Goal: Task Accomplishment & Management: Complete application form

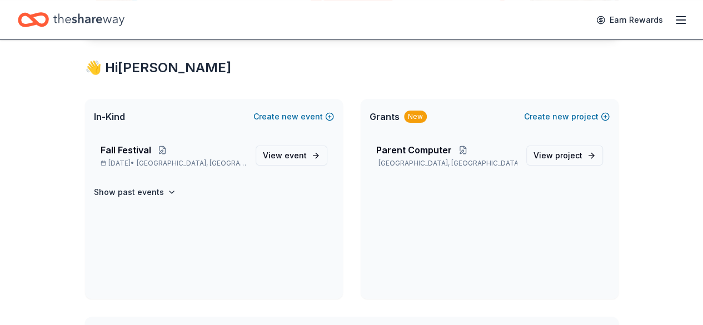
scroll to position [185, 0]
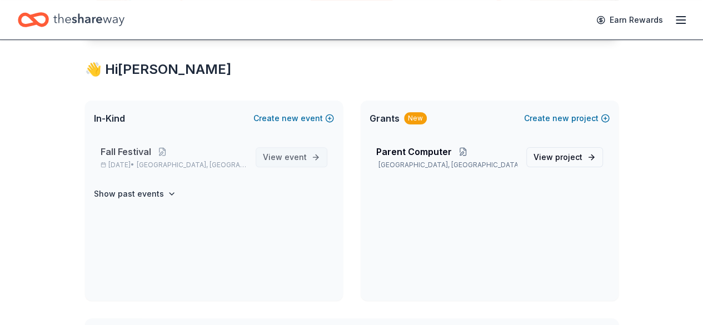
click at [277, 152] on span "View event" at bounding box center [285, 157] width 44 height 13
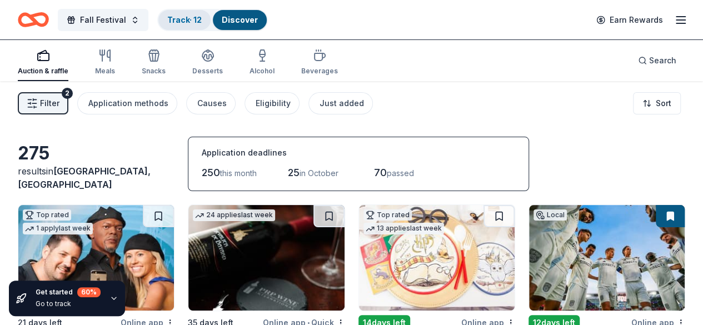
click at [190, 27] on div "Track · 12" at bounding box center [184, 20] width 52 height 20
click at [187, 20] on link "Track · 12" at bounding box center [184, 19] width 34 height 9
click at [256, 22] on link "Discover" at bounding box center [240, 19] width 36 height 9
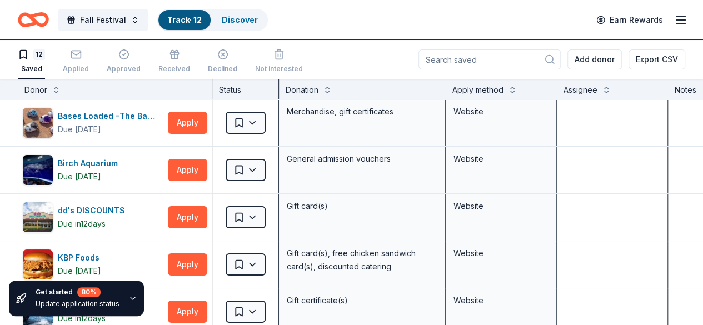
click at [128, 297] on icon "button" at bounding box center [132, 298] width 9 height 9
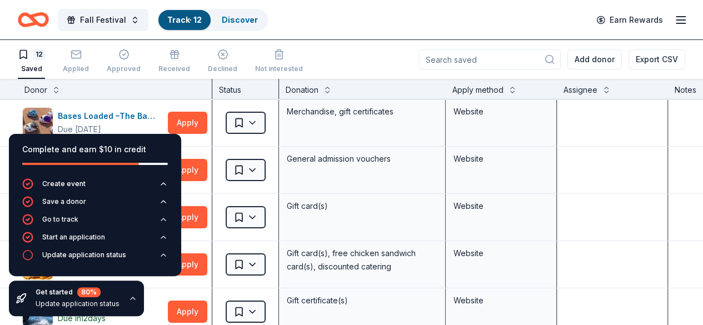
click at [128, 297] on icon "button" at bounding box center [132, 298] width 9 height 9
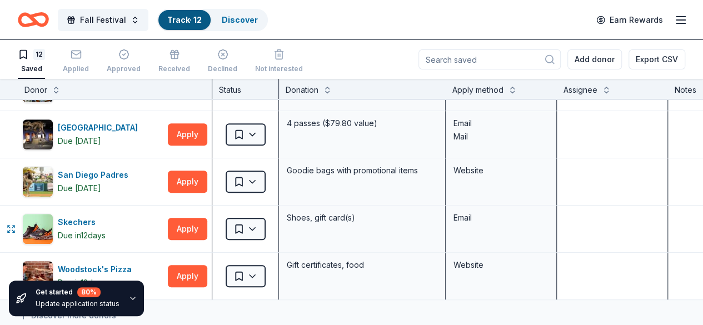
scroll to position [370, 0]
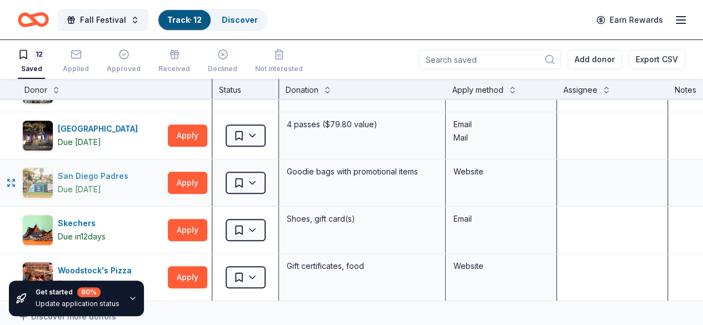
click at [113, 180] on div "San Diego Padres" at bounding box center [95, 176] width 75 height 13
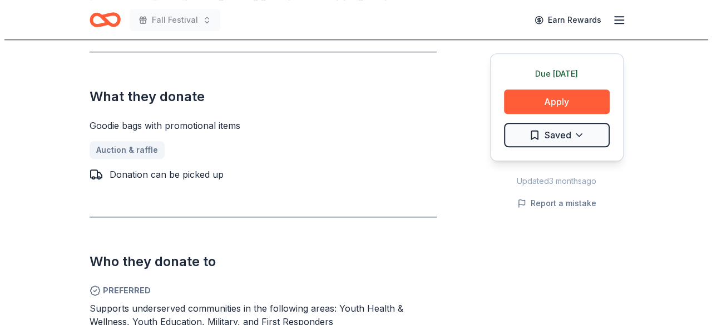
scroll to position [396, 0]
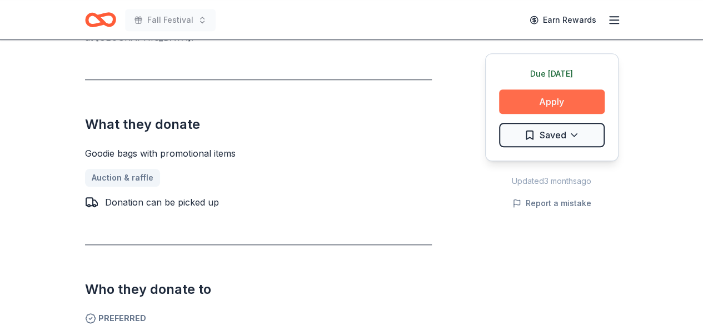
click at [539, 95] on button "Apply" at bounding box center [552, 102] width 106 height 24
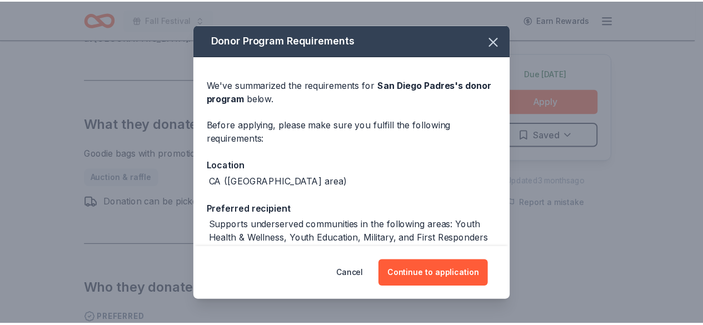
scroll to position [100, 0]
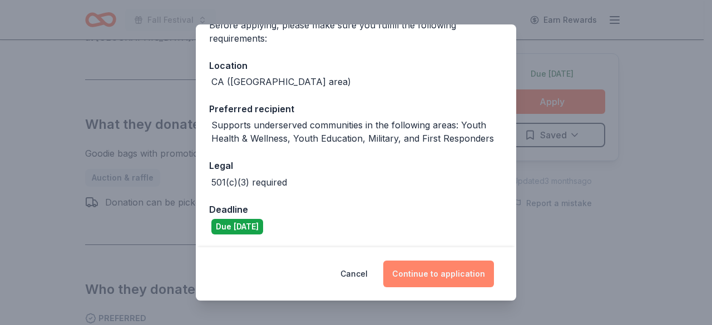
click at [430, 274] on button "Continue to application" at bounding box center [438, 274] width 111 height 27
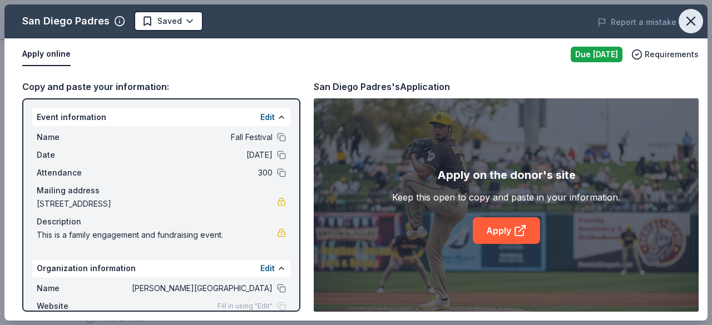
click at [691, 22] on icon "button" at bounding box center [691, 21] width 8 height 8
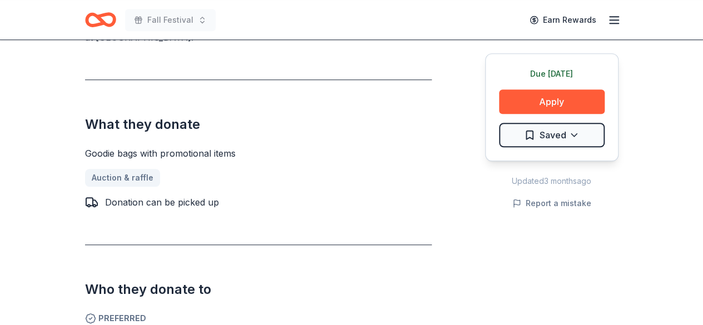
click at [615, 24] on icon "button" at bounding box center [614, 19] width 13 height 13
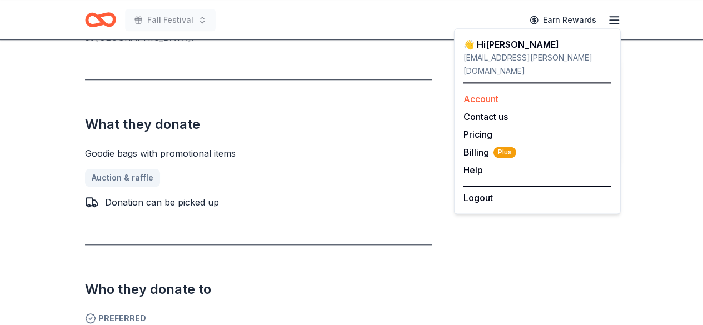
click at [469, 93] on link "Account" at bounding box center [481, 98] width 35 height 11
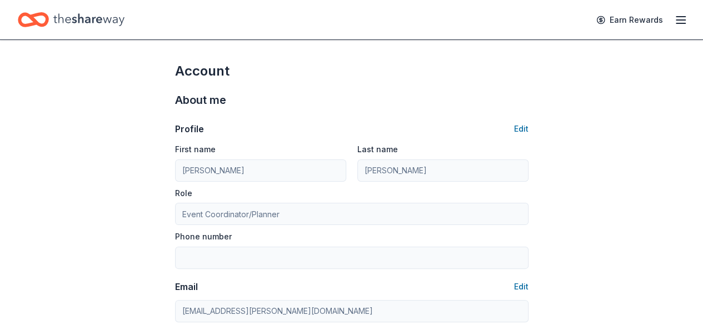
click at [89, 22] on icon "Home" at bounding box center [88, 19] width 71 height 23
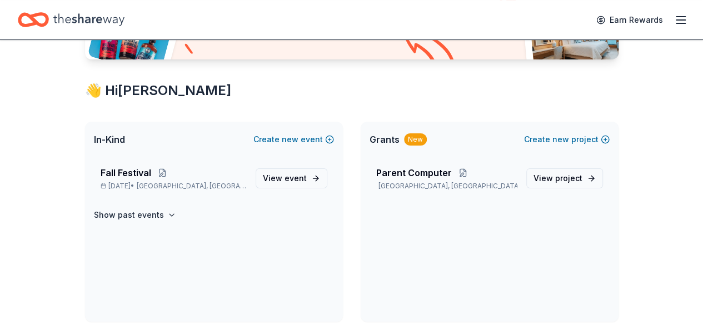
scroll to position [166, 0]
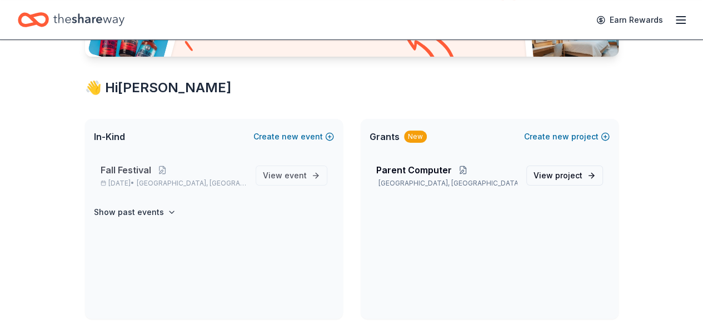
click at [136, 168] on span "Fall Festival" at bounding box center [126, 169] width 51 height 13
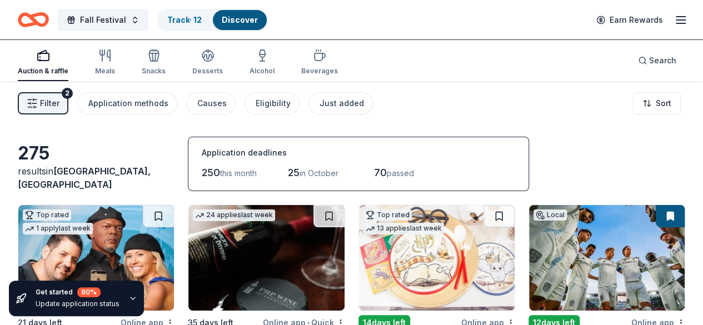
click at [580, 148] on div "275 results in San Diego, CA Application deadlines 250 this month 25 in October…" at bounding box center [352, 164] width 668 height 54
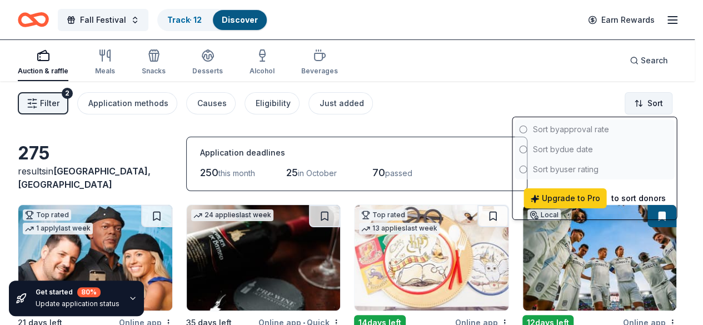
click at [643, 97] on html "Fall Festival Track · 12 Discover Earn Rewards Auction & raffle Meals Snacks De…" at bounding box center [351, 162] width 703 height 325
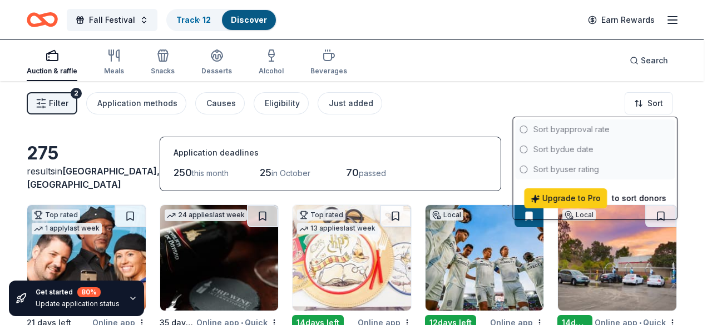
click at [550, 103] on html "Fall Festival Track · 12 Discover Earn Rewards Auction & raffle Meals Snacks De…" at bounding box center [356, 162] width 712 height 325
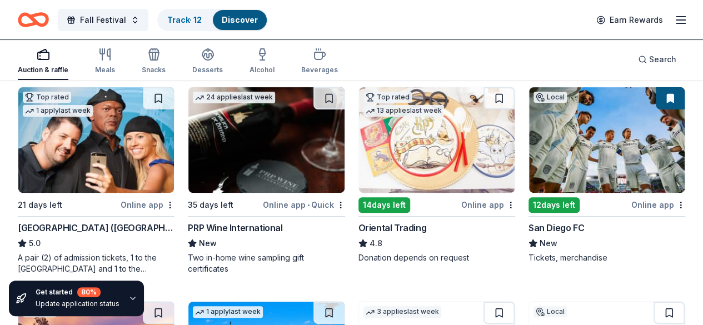
scroll to position [121, 0]
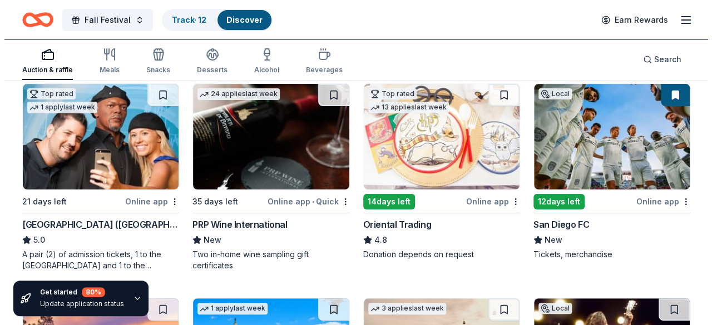
scroll to position [0, 0]
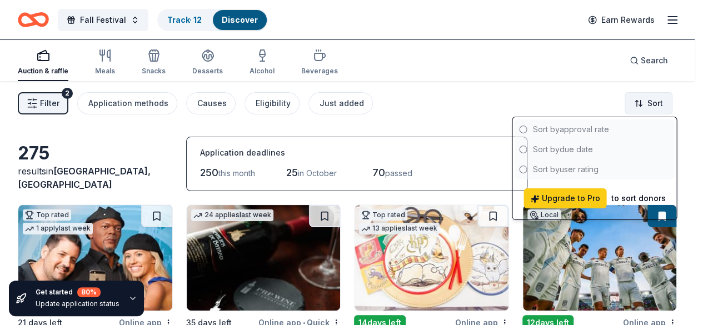
click at [657, 99] on html "Fall Festival Track · 12 Discover Earn Rewards Auction & raffle Meals Snacks De…" at bounding box center [351, 162] width 703 height 325
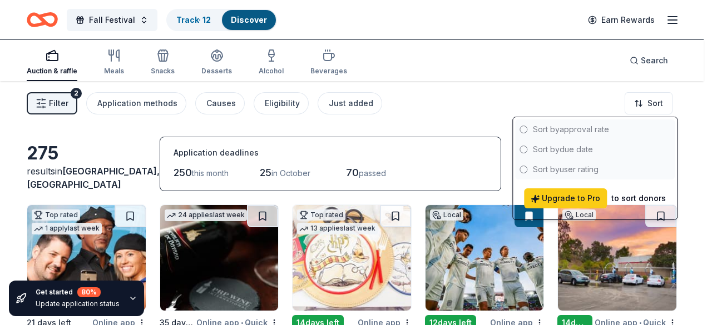
click at [367, 107] on html "Fall Festival Track · 12 Discover Earn Rewards Auction & raffle Meals Snacks De…" at bounding box center [356, 162] width 712 height 325
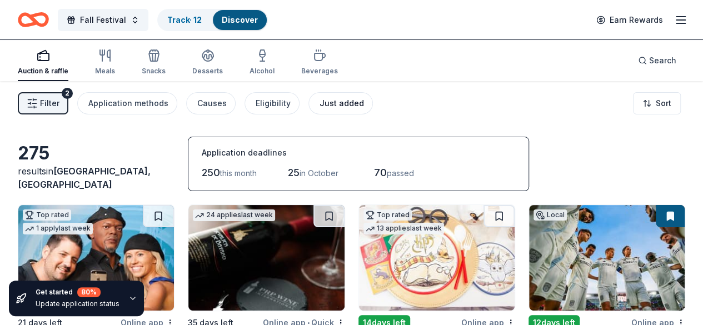
click at [347, 105] on div "Just added" at bounding box center [342, 103] width 44 height 13
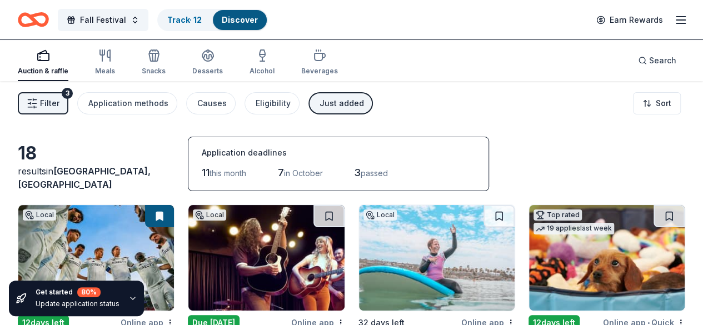
click at [48, 101] on button "Filter 3" at bounding box center [43, 103] width 51 height 22
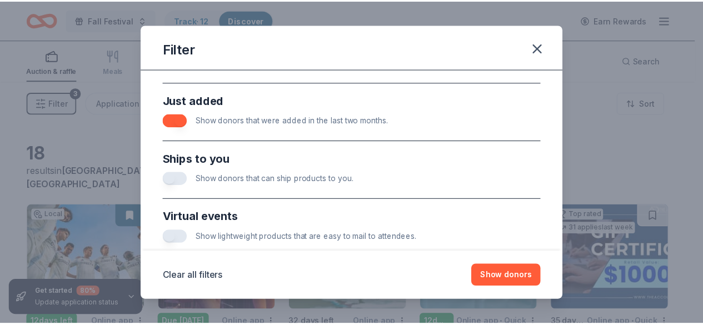
scroll to position [548, 0]
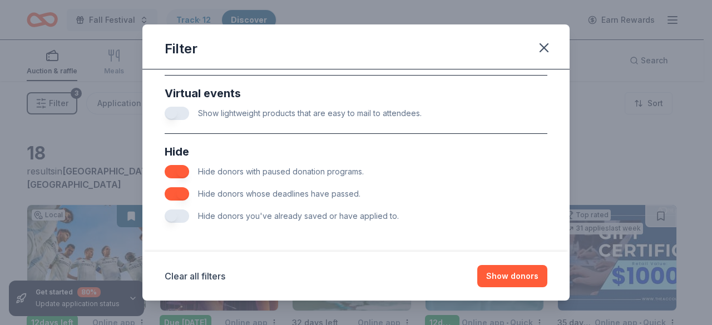
click at [186, 219] on button "button" at bounding box center [177, 216] width 24 height 13
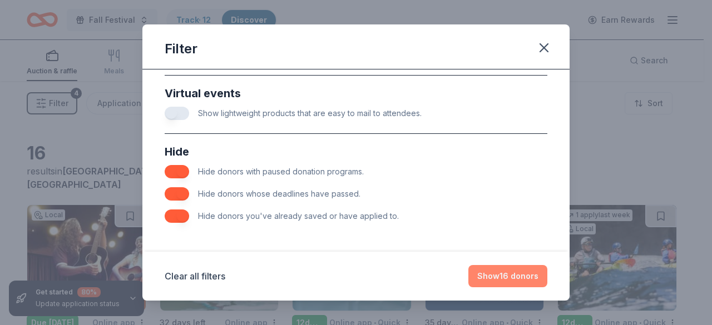
click at [503, 270] on button "Show 16 donors" at bounding box center [507, 276] width 79 height 22
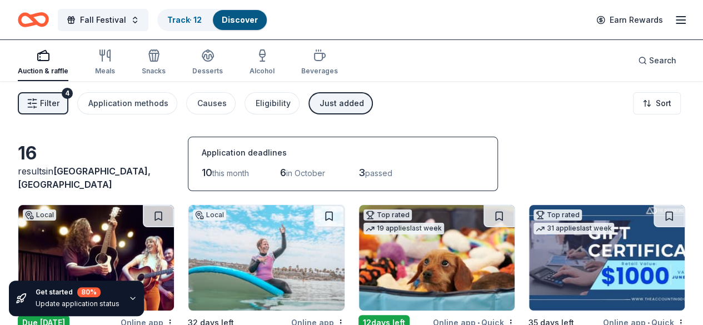
click at [59, 103] on span "Filter" at bounding box center [49, 103] width 19 height 13
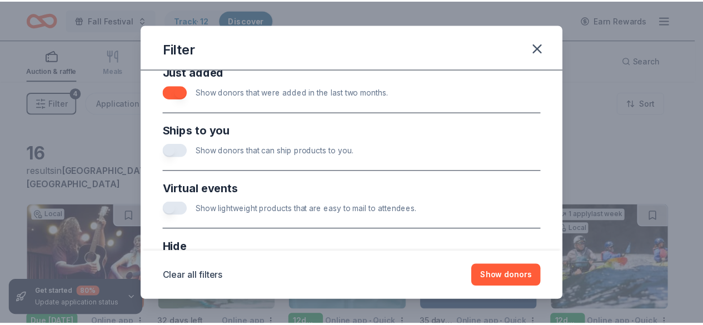
scroll to position [548, 0]
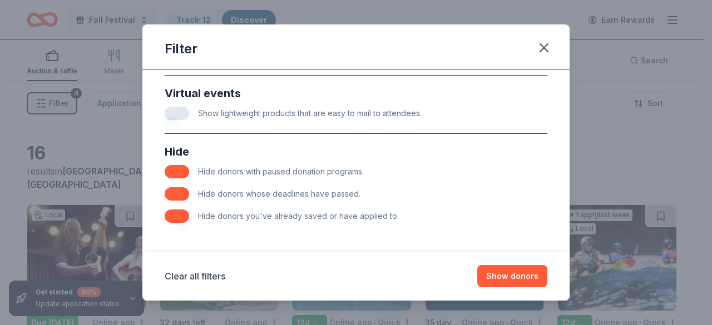
click at [182, 213] on button "button" at bounding box center [177, 216] width 24 height 13
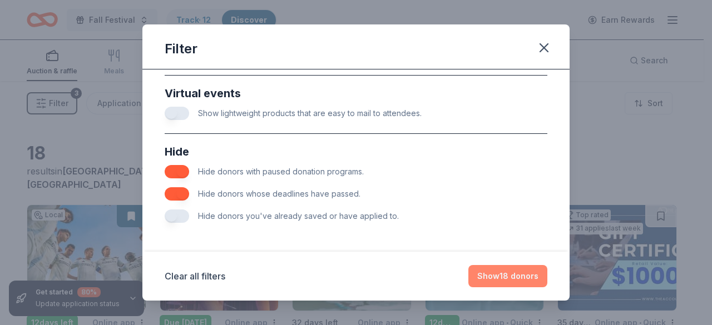
click at [495, 270] on button "Show 18 donors" at bounding box center [507, 276] width 79 height 22
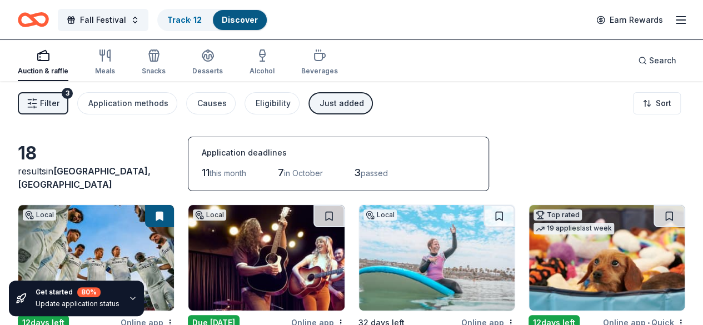
click at [38, 98] on icon "button" at bounding box center [32, 103] width 11 height 11
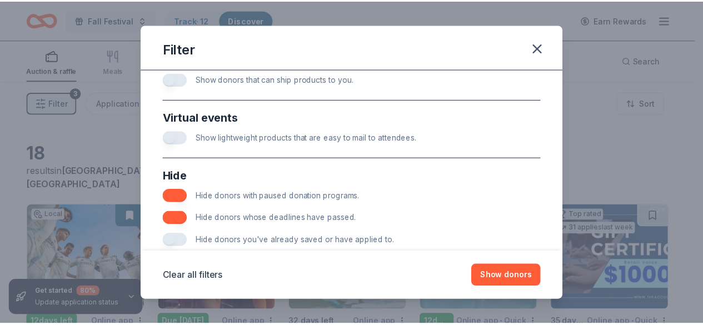
scroll to position [548, 0]
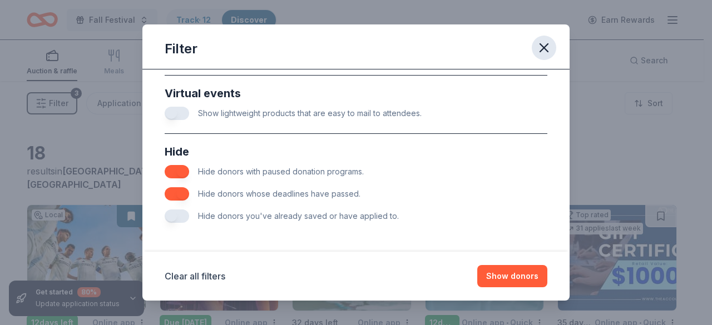
click at [542, 47] on icon "button" at bounding box center [544, 48] width 16 height 16
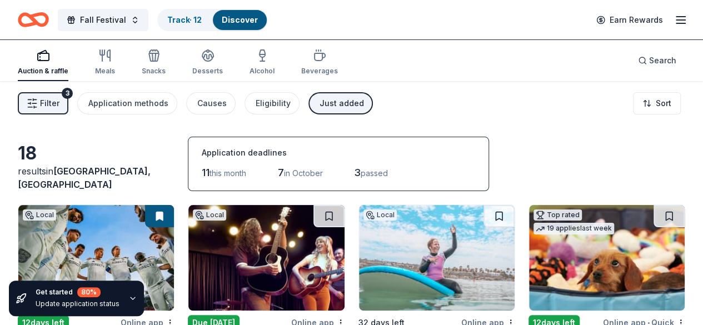
click at [351, 101] on div "Just added" at bounding box center [342, 103] width 44 height 13
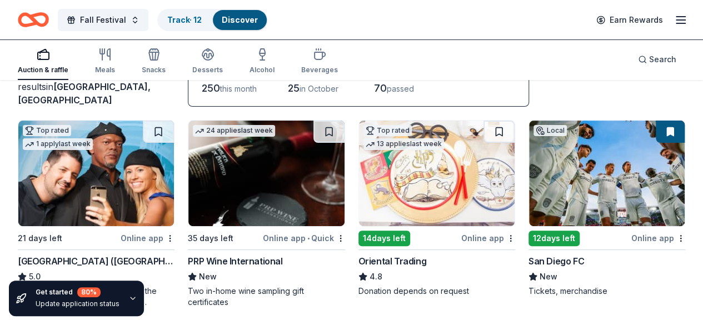
scroll to position [85, 0]
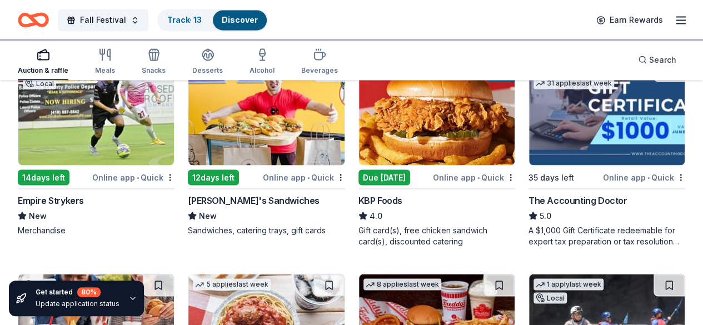
scroll to position [991, 0]
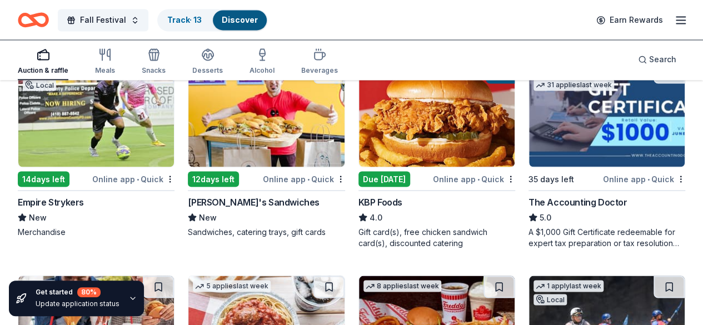
click at [89, 276] on img at bounding box center [96, 329] width 156 height 106
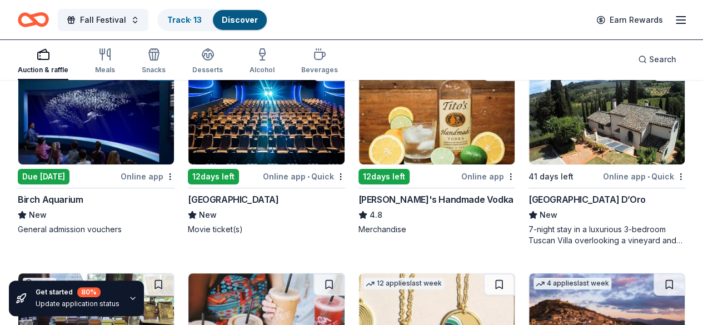
scroll to position [2045, 0]
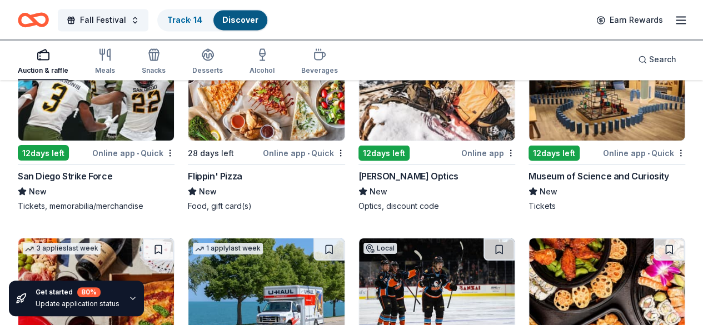
scroll to position [5211, 0]
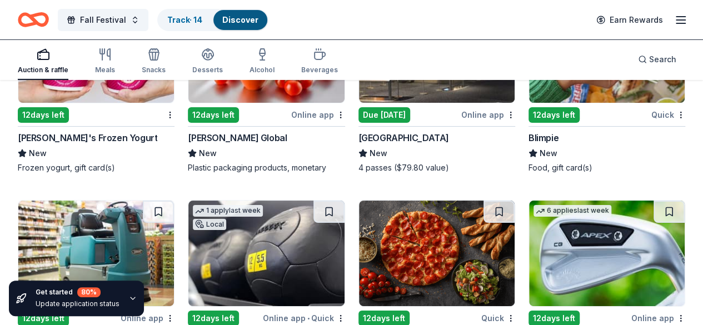
scroll to position [6068, 0]
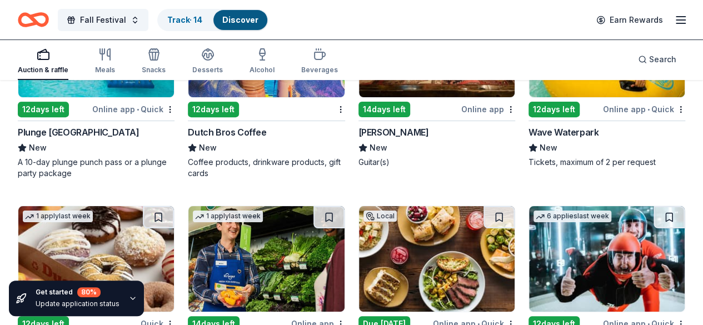
scroll to position [6486, 0]
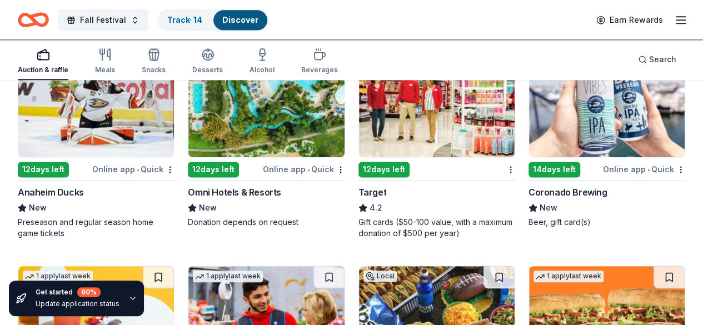
scroll to position [7124, 0]
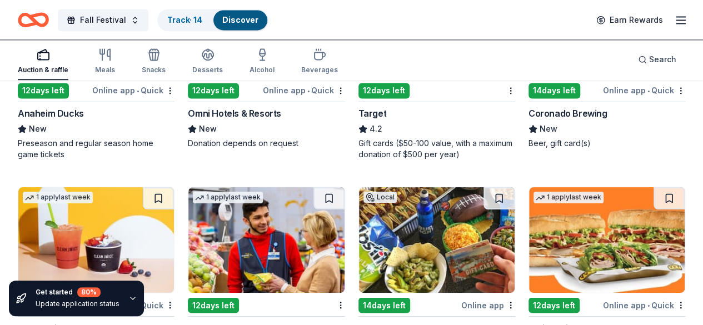
scroll to position [7120, 0]
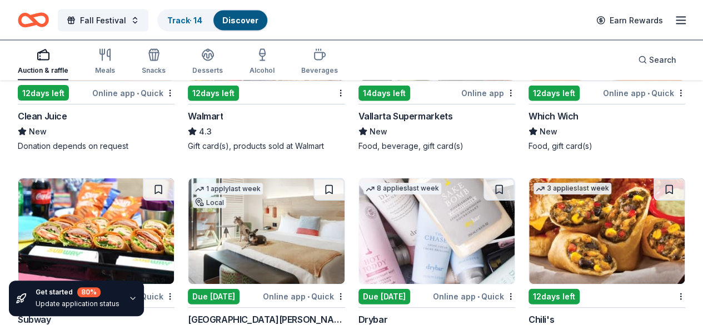
scroll to position [7361, 0]
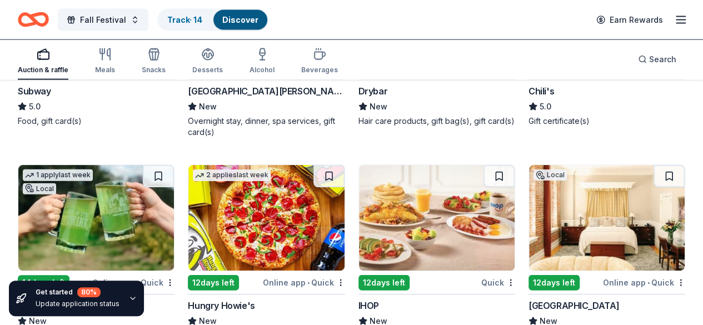
scroll to position [7593, 0]
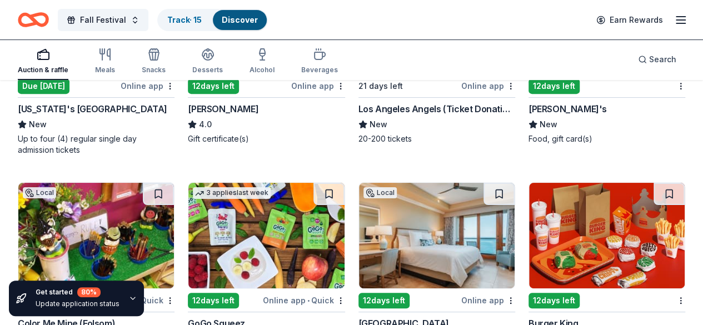
scroll to position [8623, 0]
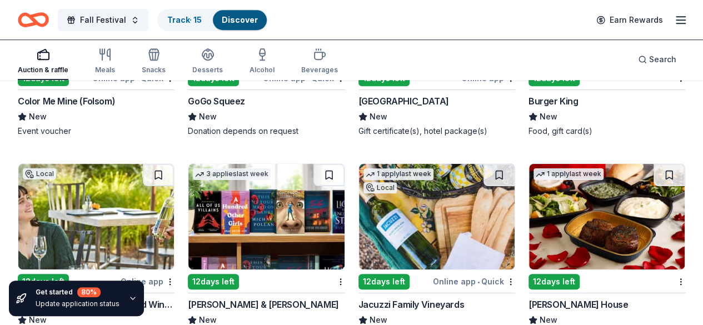
scroll to position [8846, 0]
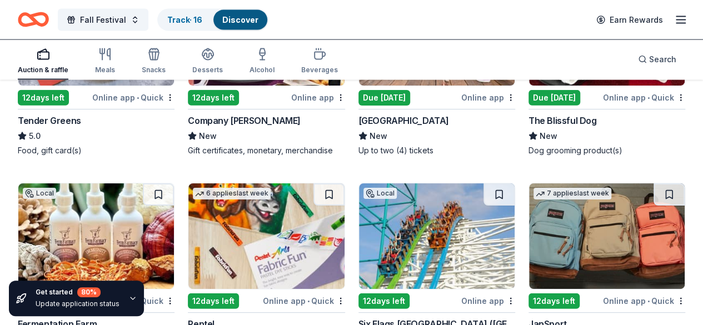
scroll to position [9672, 0]
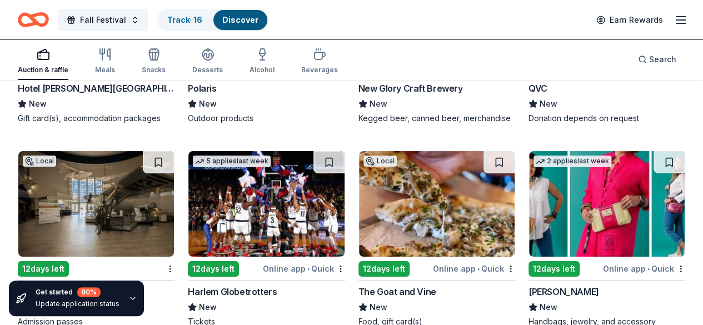
scroll to position [10530, 0]
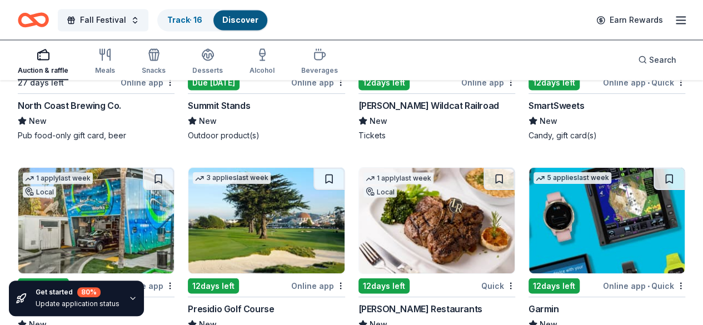
scroll to position [11579, 0]
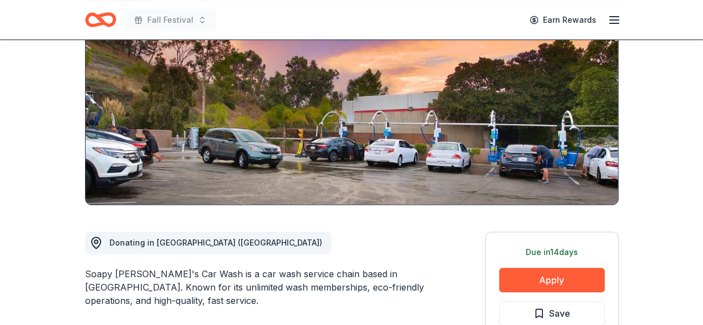
scroll to position [133, 0]
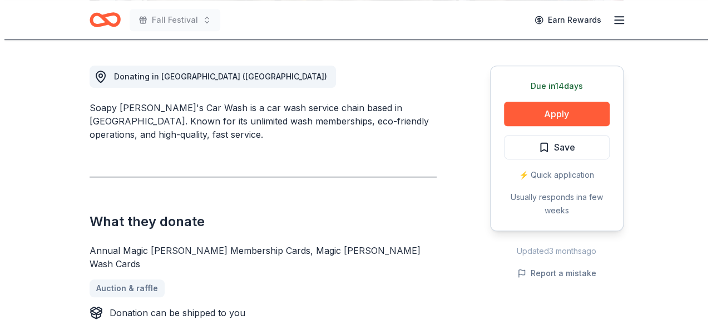
scroll to position [300, 0]
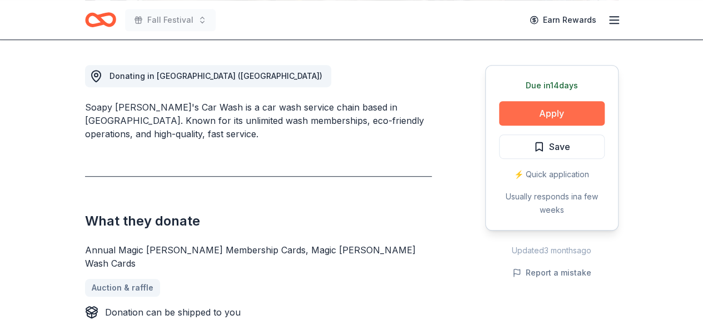
click at [574, 113] on button "Apply" at bounding box center [552, 113] width 106 height 24
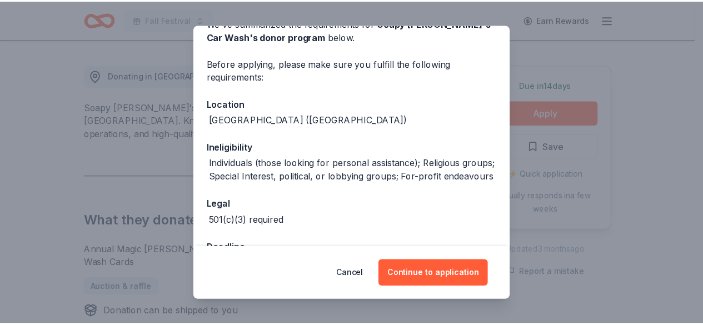
scroll to position [62, 0]
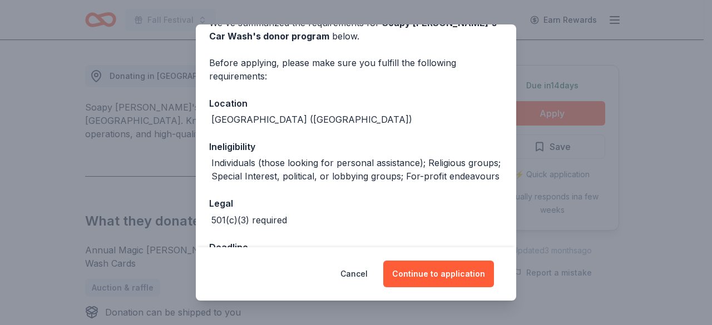
click at [376, 207] on div "We've summarized the requirements for Soapy Joe's Car Wash 's donor program bel…" at bounding box center [356, 162] width 320 height 336
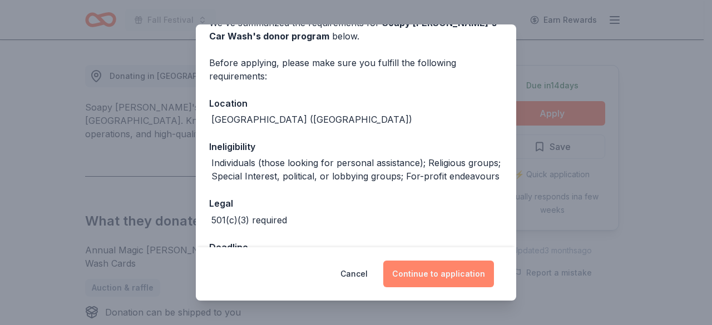
click at [427, 265] on button "Continue to application" at bounding box center [438, 274] width 111 height 27
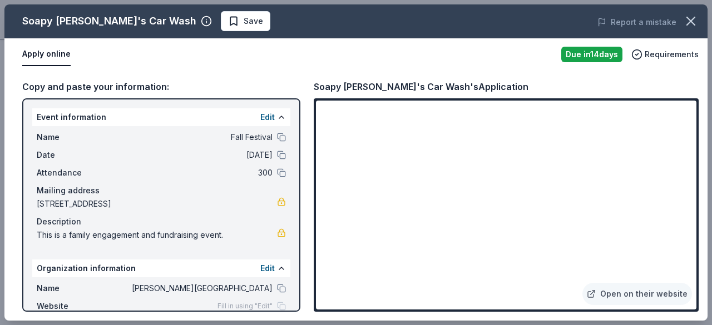
click at [266, 62] on div "Apply online" at bounding box center [287, 54] width 530 height 23
click at [244, 20] on span "Save" at bounding box center [253, 20] width 19 height 13
click at [689, 21] on icon "button" at bounding box center [691, 21] width 16 height 16
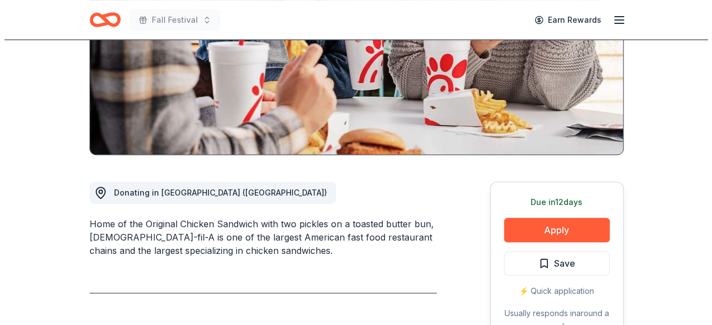
scroll to position [189, 0]
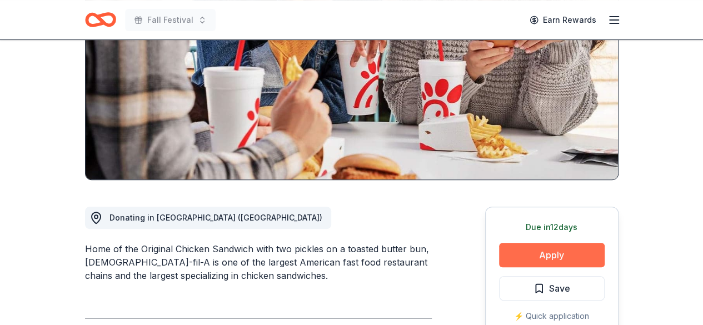
click at [546, 243] on button "Apply" at bounding box center [552, 255] width 106 height 24
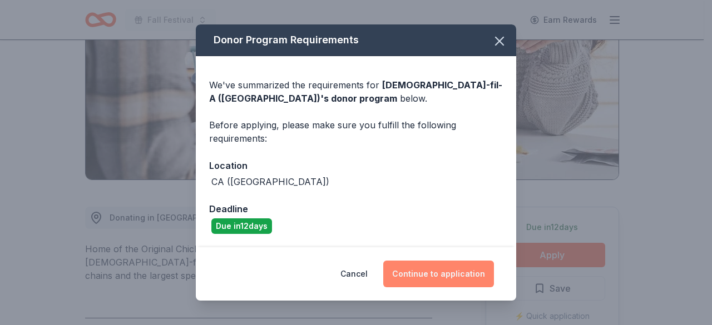
click at [444, 267] on button "Continue to application" at bounding box center [438, 274] width 111 height 27
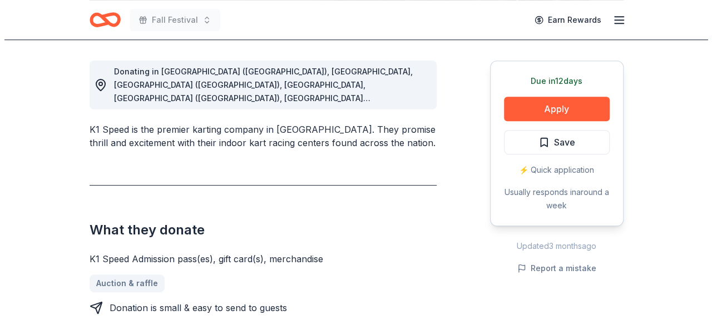
scroll to position [282, 0]
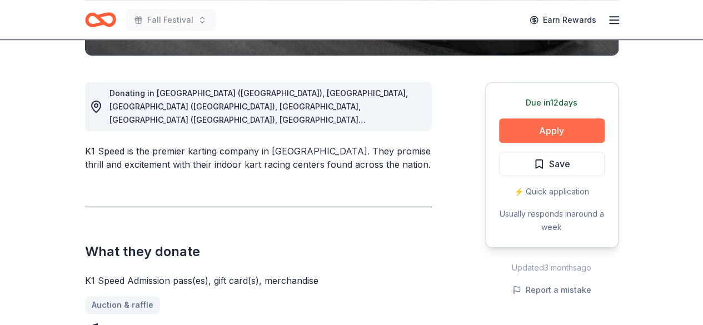
click at [525, 131] on button "Apply" at bounding box center [552, 130] width 106 height 24
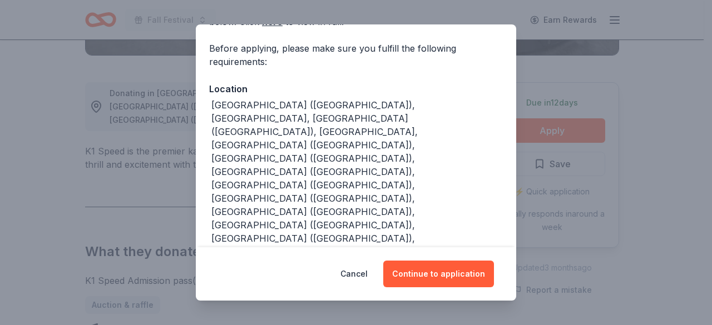
scroll to position [98, 0]
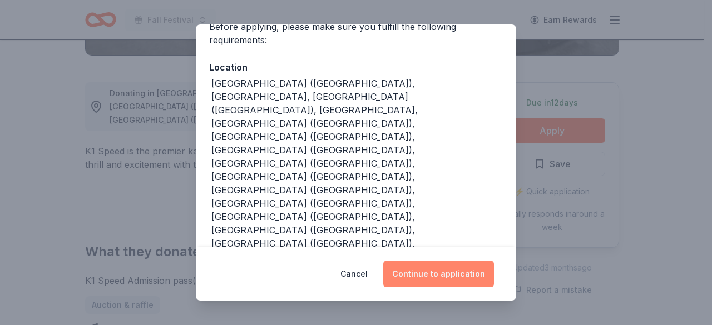
click at [446, 285] on button "Continue to application" at bounding box center [438, 274] width 111 height 27
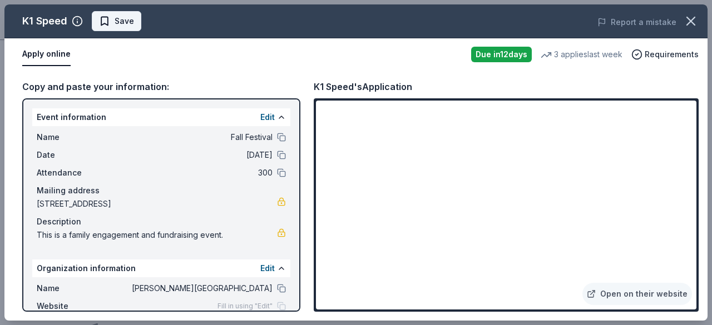
click at [127, 23] on span "Save" at bounding box center [124, 20] width 19 height 13
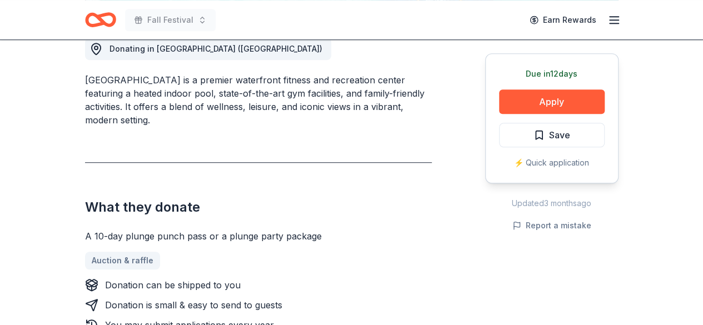
scroll to position [326, 0]
click at [538, 109] on button "Apply" at bounding box center [552, 102] width 106 height 24
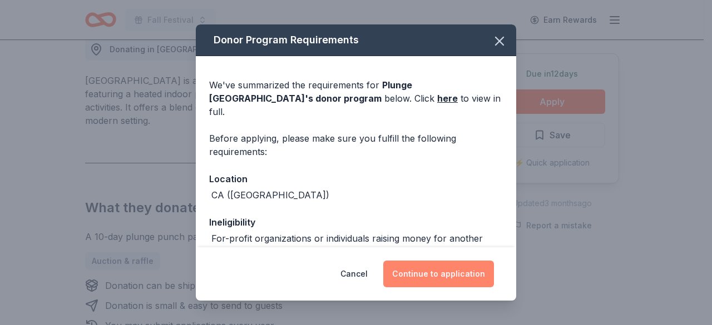
click at [404, 282] on button "Continue to application" at bounding box center [438, 274] width 111 height 27
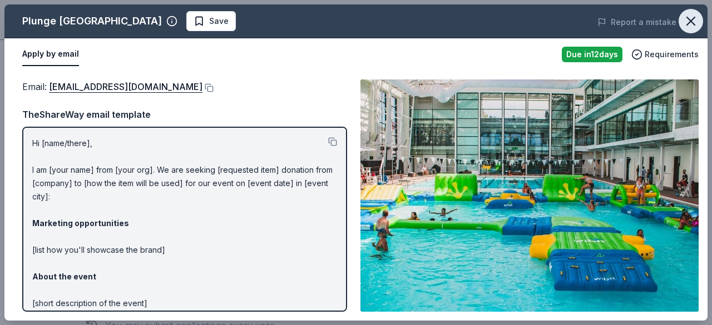
click at [693, 17] on icon "button" at bounding box center [691, 21] width 16 height 16
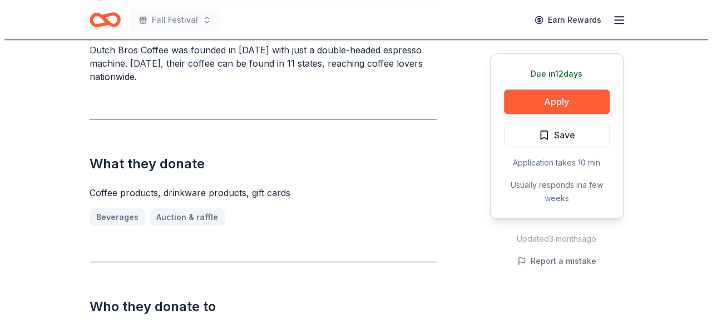
scroll to position [389, 0]
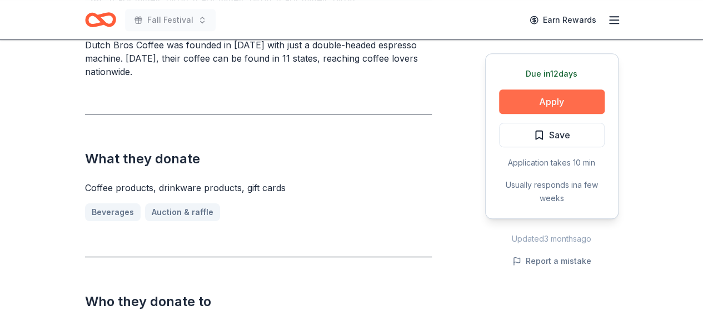
click at [525, 94] on button "Apply" at bounding box center [552, 102] width 106 height 24
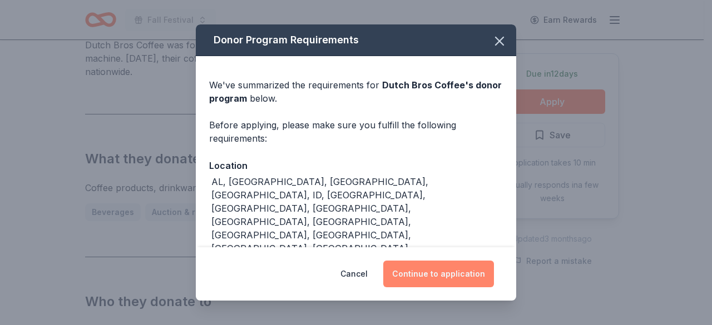
click at [416, 281] on button "Continue to application" at bounding box center [438, 274] width 111 height 27
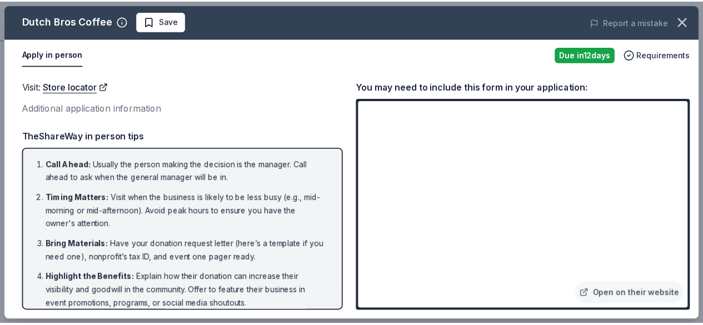
scroll to position [102, 0]
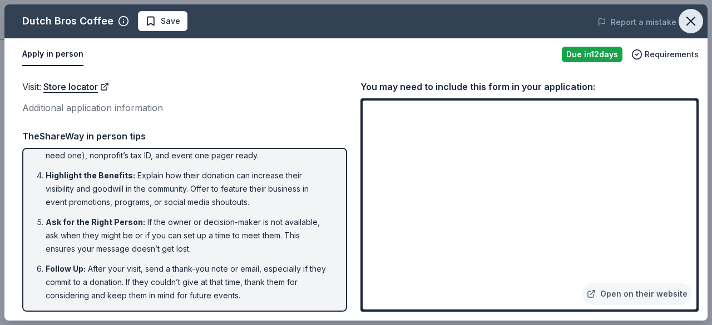
click at [693, 11] on button "button" at bounding box center [690, 21] width 24 height 24
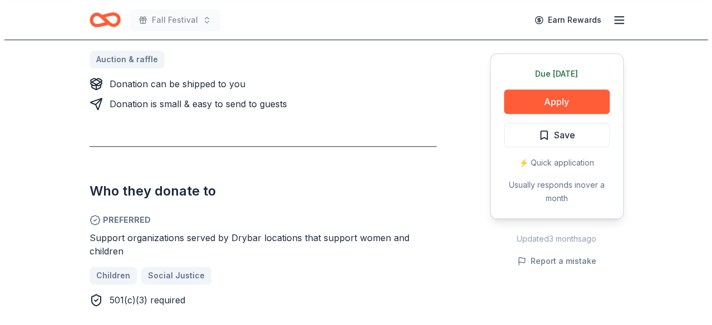
scroll to position [554, 0]
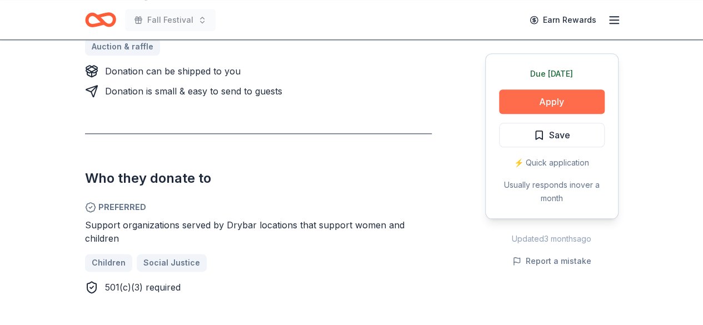
click at [558, 97] on button "Apply" at bounding box center [552, 102] width 106 height 24
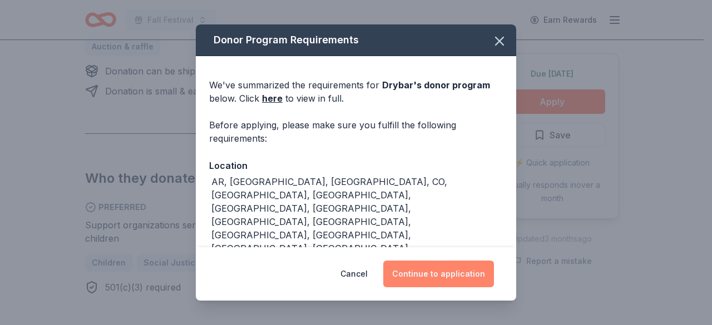
click at [438, 271] on button "Continue to application" at bounding box center [438, 274] width 111 height 27
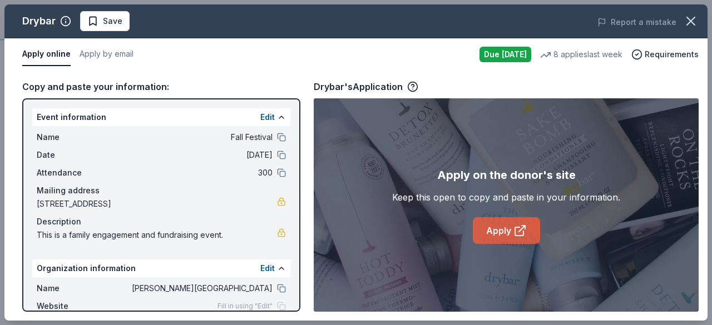
click at [489, 231] on link "Apply" at bounding box center [506, 230] width 67 height 27
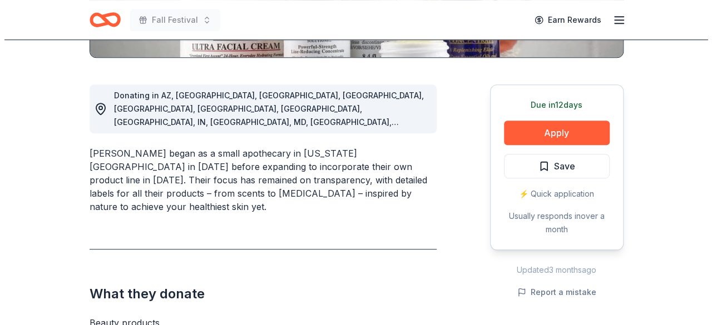
scroll to position [237, 0]
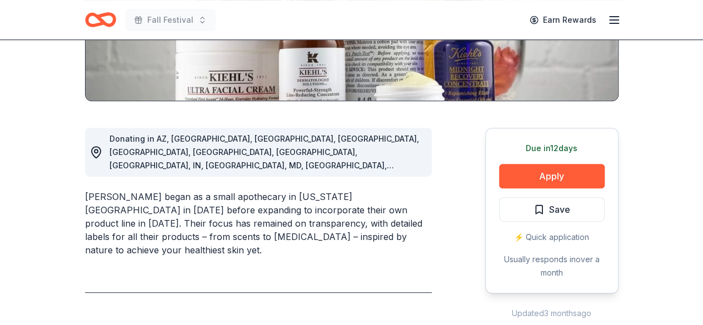
click at [535, 163] on div "Due [DATE] Apply Save ⚡️ Quick application Usually responds in over a month" at bounding box center [551, 211] width 133 height 166
click at [535, 169] on button "Apply" at bounding box center [552, 176] width 106 height 24
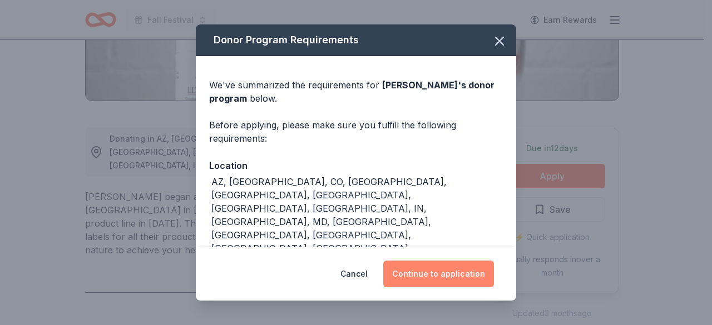
click at [426, 283] on button "Continue to application" at bounding box center [438, 274] width 111 height 27
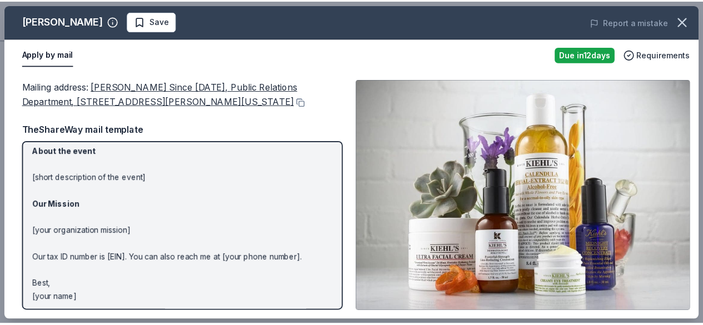
scroll to position [142, 0]
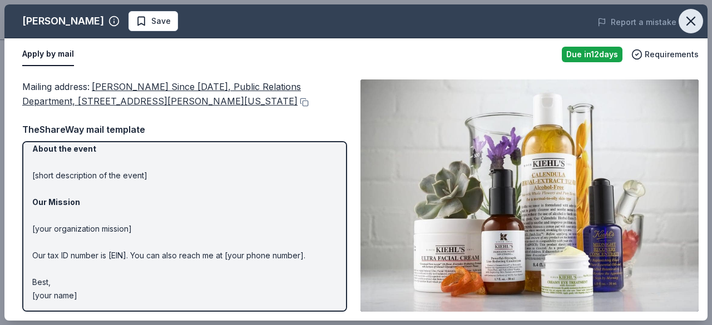
click at [684, 24] on icon "button" at bounding box center [691, 21] width 16 height 16
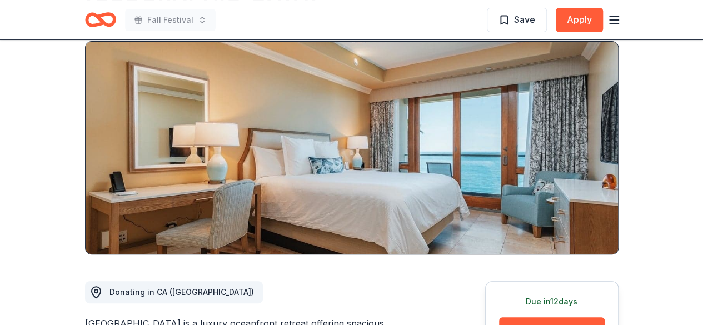
scroll to position [72, 0]
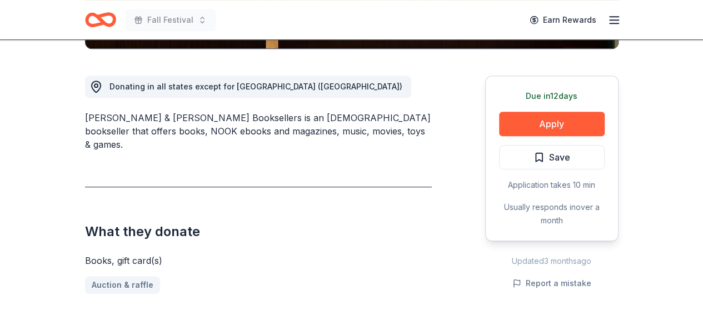
scroll to position [290, 0]
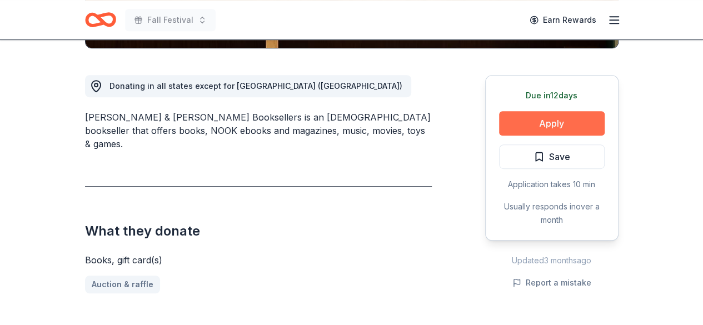
click at [543, 118] on button "Apply" at bounding box center [552, 123] width 106 height 24
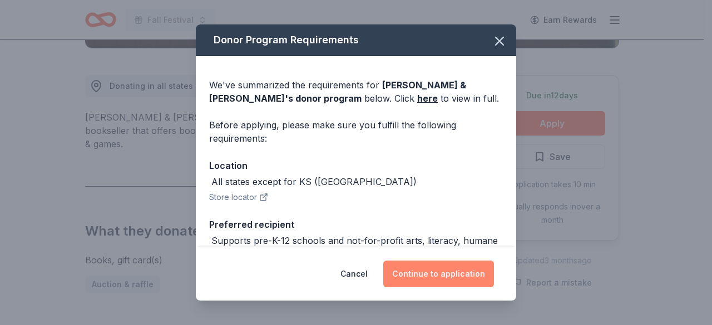
click at [449, 278] on button "Continue to application" at bounding box center [438, 274] width 111 height 27
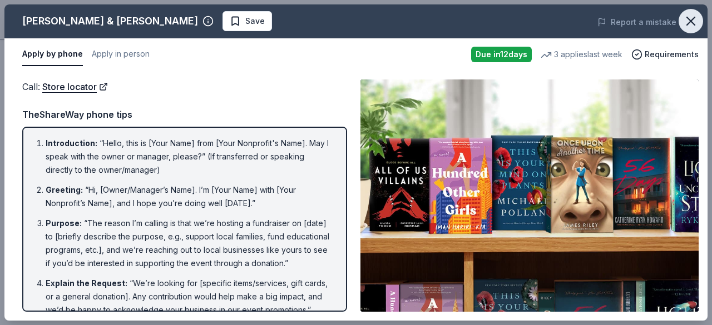
click at [693, 14] on icon "button" at bounding box center [691, 21] width 16 height 16
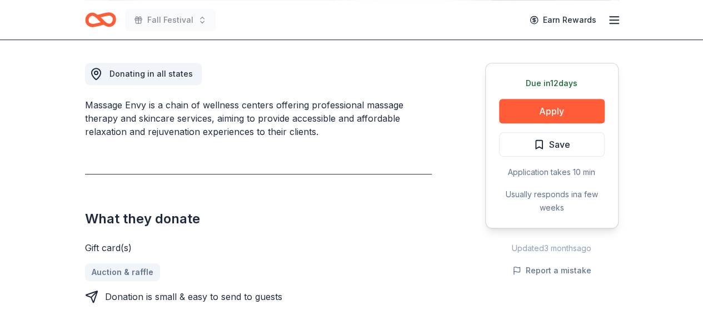
scroll to position [302, 0]
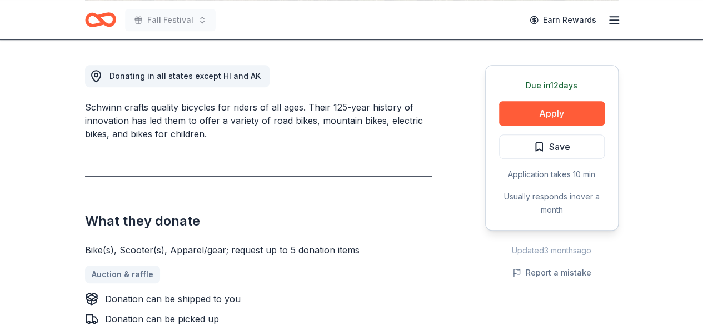
scroll to position [300, 0]
click at [547, 117] on button "Apply" at bounding box center [552, 113] width 106 height 24
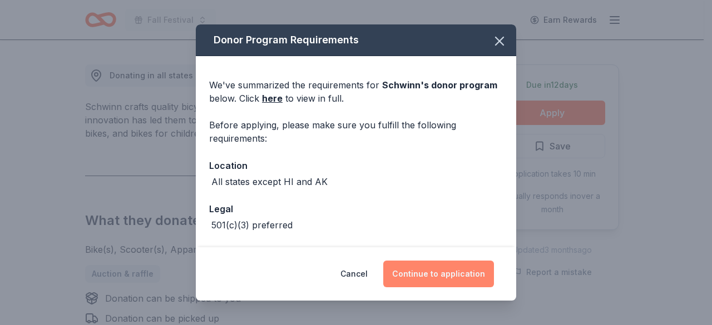
click at [433, 269] on button "Continue to application" at bounding box center [438, 274] width 111 height 27
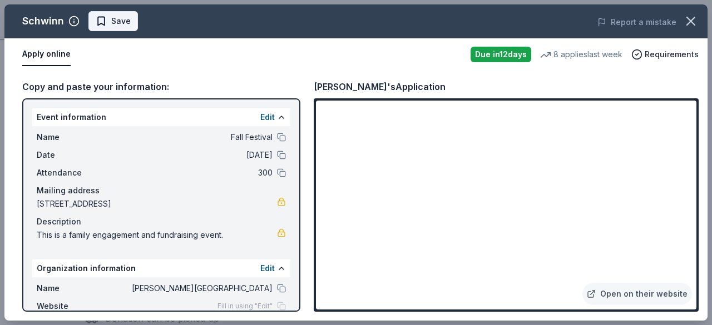
click at [102, 26] on span "Save" at bounding box center [113, 20] width 35 height 13
click at [689, 21] on icon "button" at bounding box center [691, 21] width 8 height 8
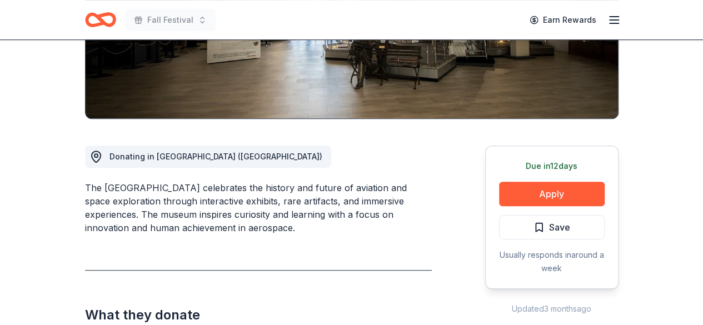
scroll to position [220, 0]
click at [518, 187] on button "Apply" at bounding box center [552, 193] width 106 height 24
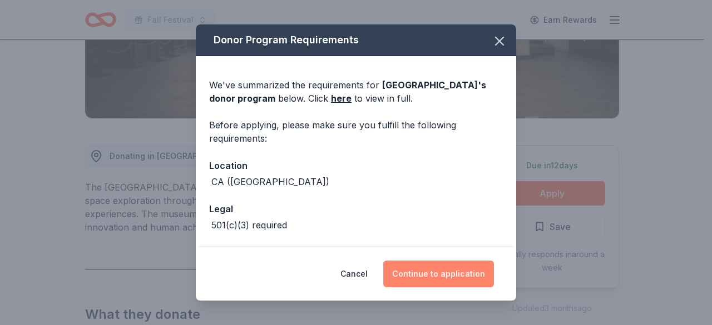
click at [439, 272] on button "Continue to application" at bounding box center [438, 274] width 111 height 27
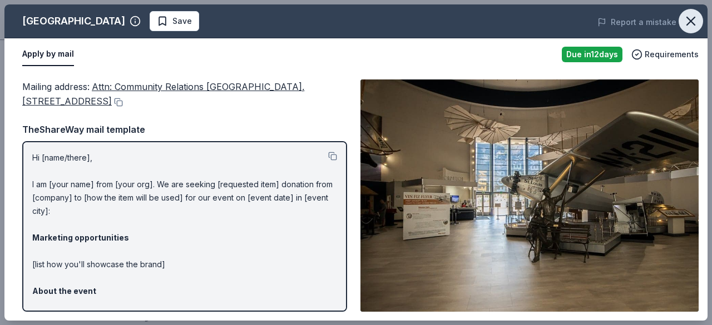
click at [691, 17] on icon "button" at bounding box center [691, 21] width 16 height 16
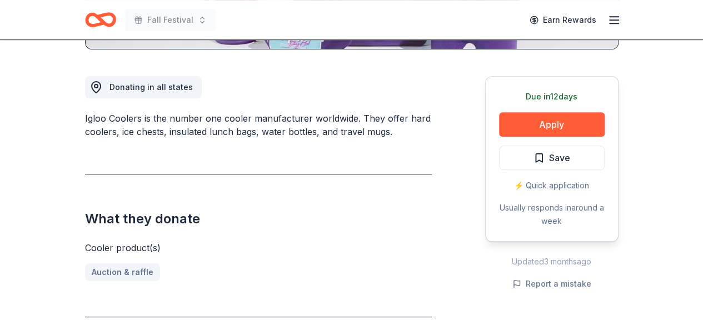
scroll to position [289, 0]
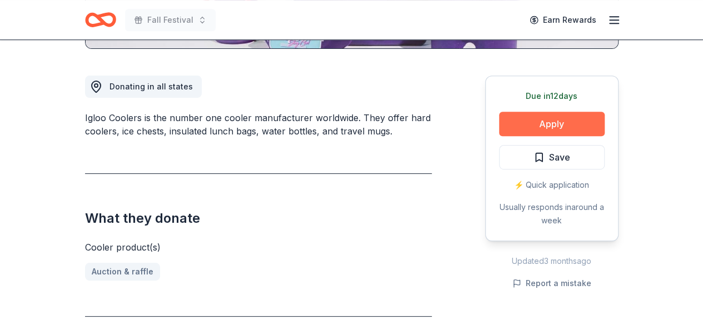
click at [553, 117] on button "Apply" at bounding box center [552, 124] width 106 height 24
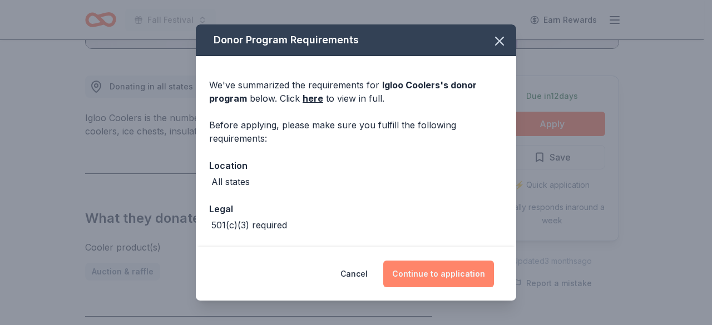
click at [439, 281] on button "Continue to application" at bounding box center [438, 274] width 111 height 27
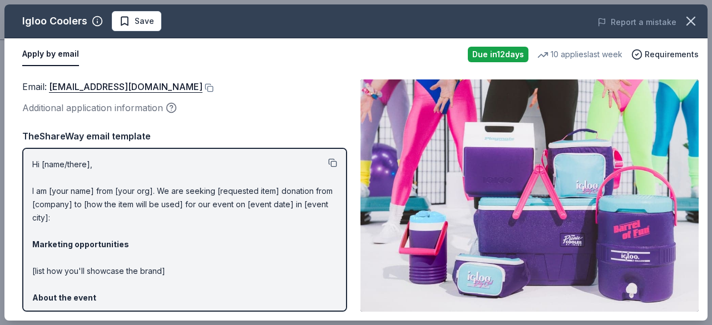
click at [328, 165] on button at bounding box center [332, 162] width 9 height 9
click at [138, 23] on span "Save" at bounding box center [144, 20] width 19 height 13
click at [695, 21] on icon "button" at bounding box center [691, 21] width 16 height 16
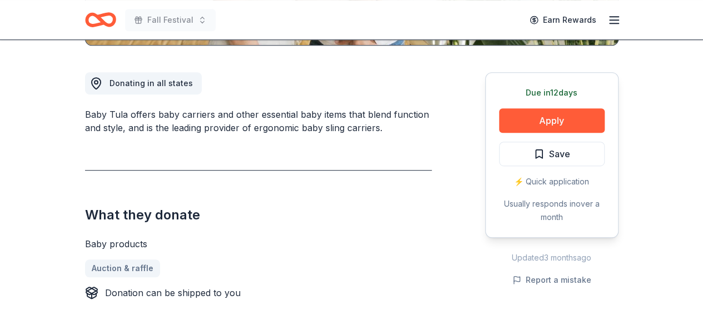
scroll to position [281, 0]
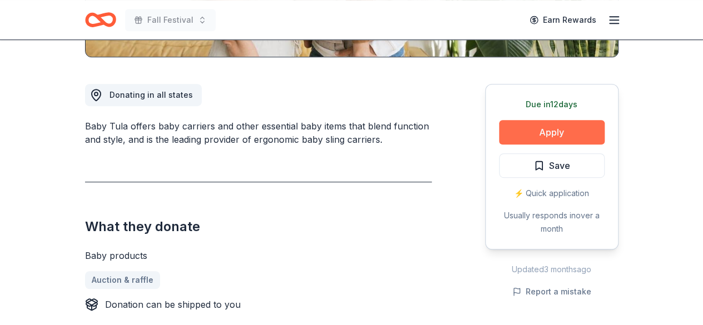
click at [518, 127] on button "Apply" at bounding box center [552, 132] width 106 height 24
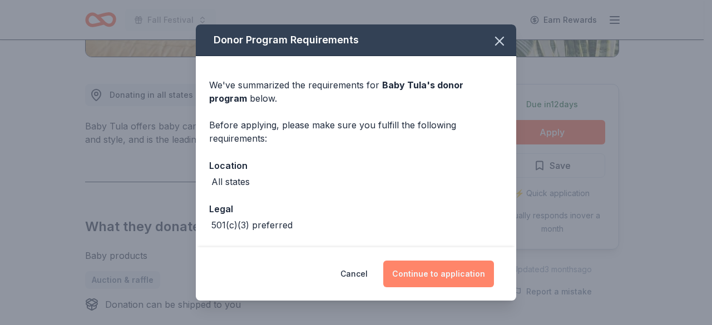
click at [451, 267] on button "Continue to application" at bounding box center [438, 274] width 111 height 27
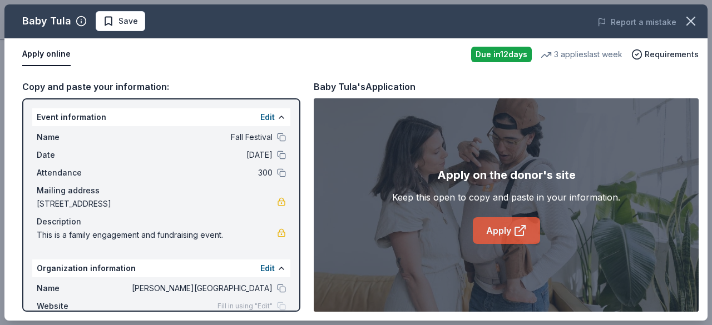
click at [500, 230] on link "Apply" at bounding box center [506, 230] width 67 height 27
click at [687, 16] on icon "button" at bounding box center [691, 21] width 16 height 16
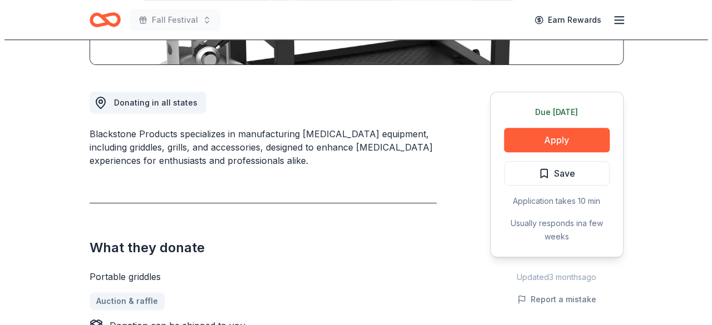
scroll to position [274, 0]
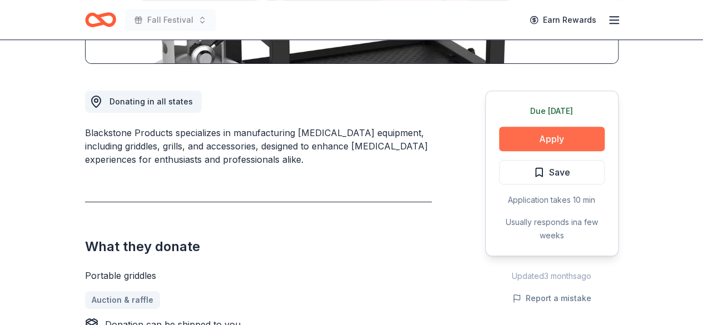
click at [539, 135] on button "Apply" at bounding box center [552, 139] width 106 height 24
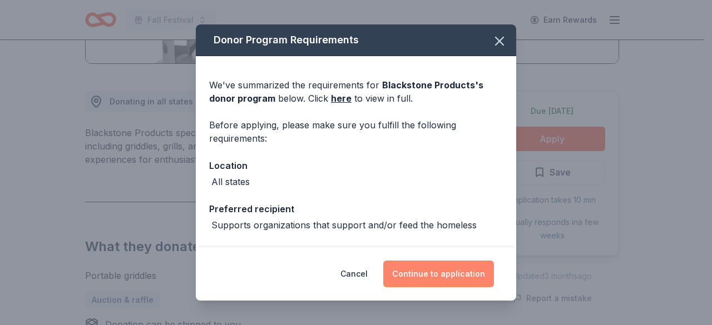
click at [428, 282] on button "Continue to application" at bounding box center [438, 274] width 111 height 27
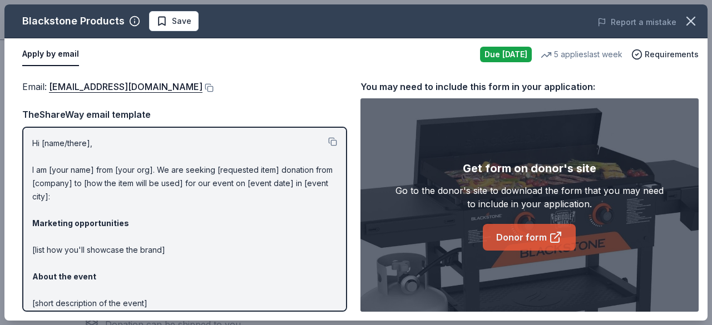
click at [532, 229] on link "Donor form" at bounding box center [529, 237] width 93 height 27
